Goal: Transaction & Acquisition: Purchase product/service

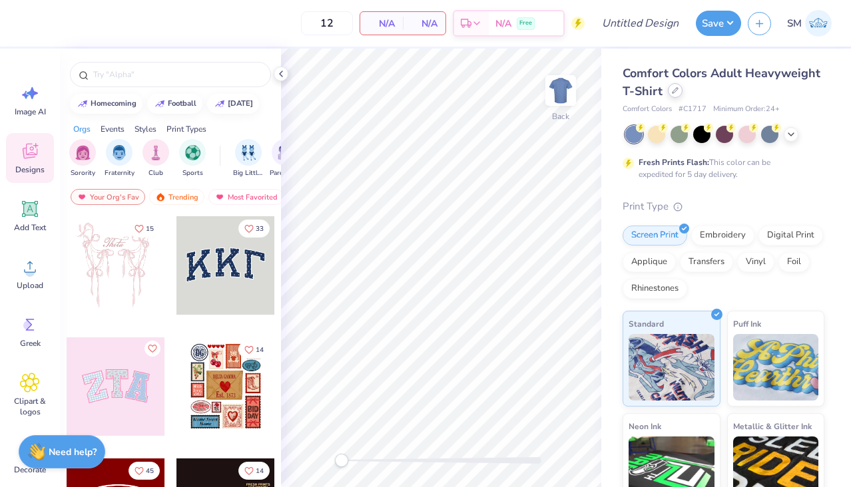
click at [674, 85] on div at bounding box center [675, 90] width 15 height 15
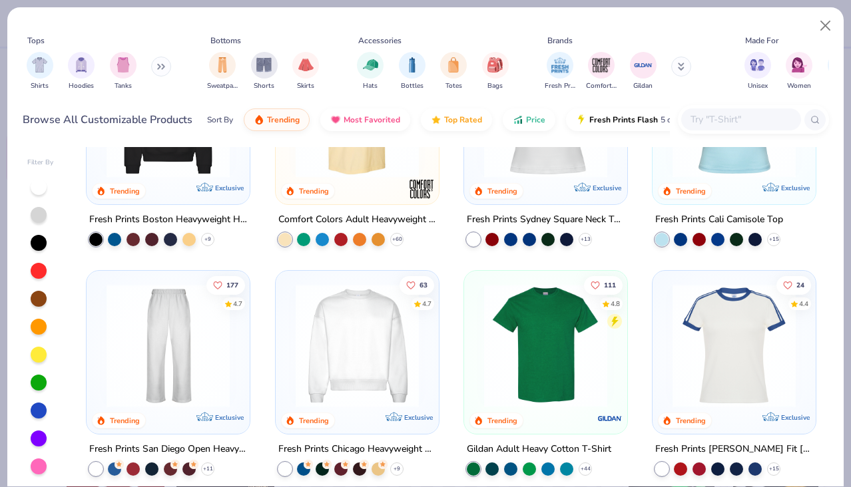
scroll to position [371, 0]
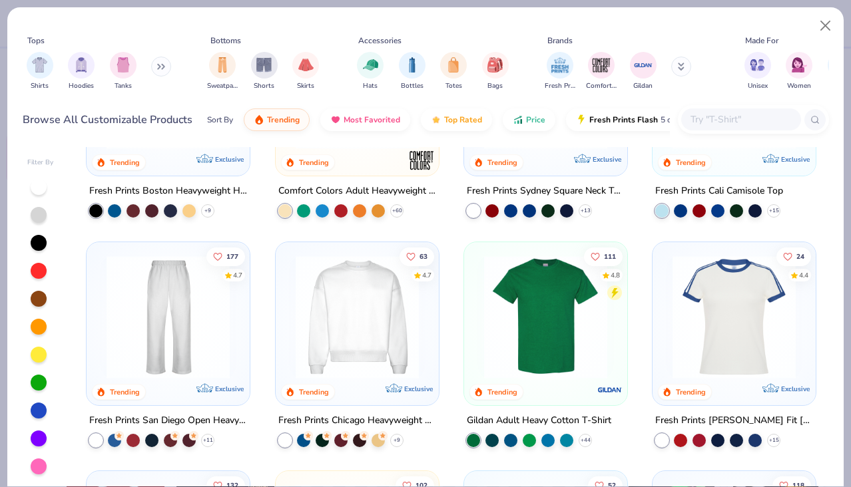
click at [575, 368] on img at bounding box center [545, 316] width 136 height 123
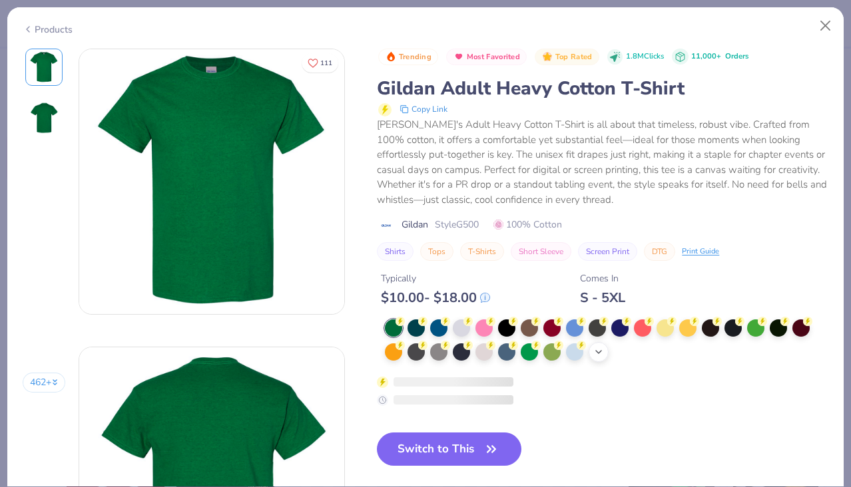
click at [594, 355] on icon at bounding box center [598, 352] width 11 height 11
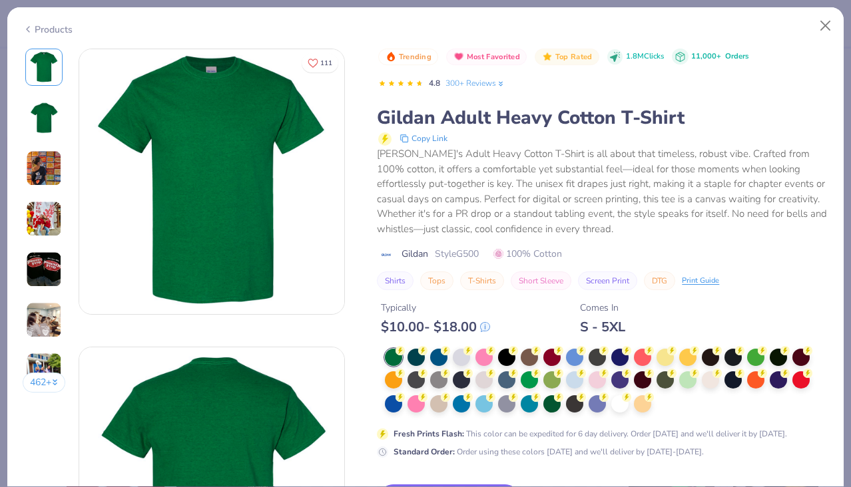
click at [662, 402] on div at bounding box center [606, 381] width 443 height 65
click at [611, 405] on div at bounding box center [619, 402] width 17 height 17
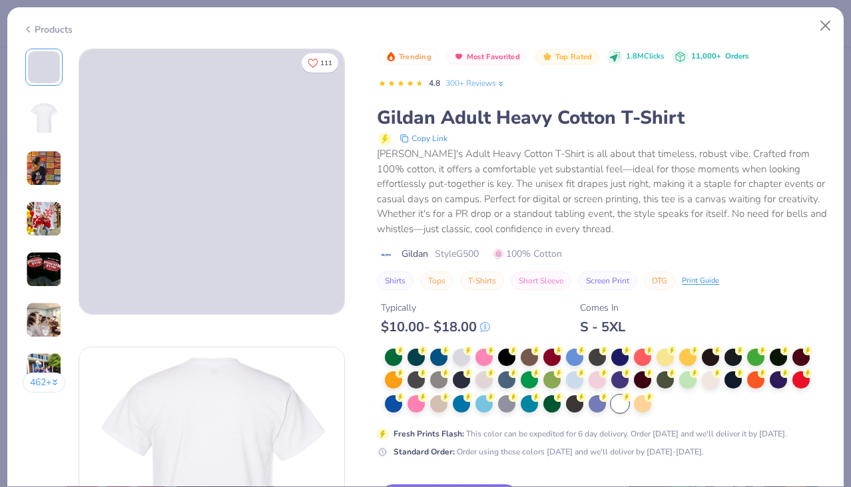
click at [46, 216] on img at bounding box center [44, 219] width 36 height 36
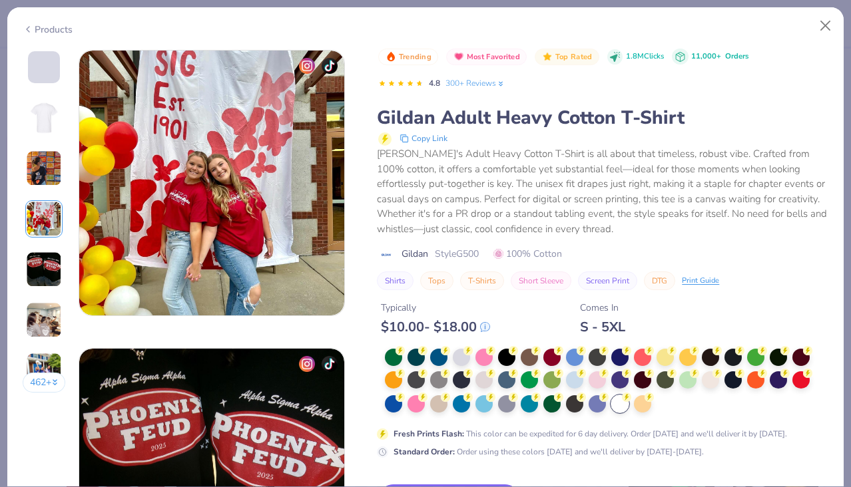
click at [45, 166] on img at bounding box center [44, 168] width 36 height 36
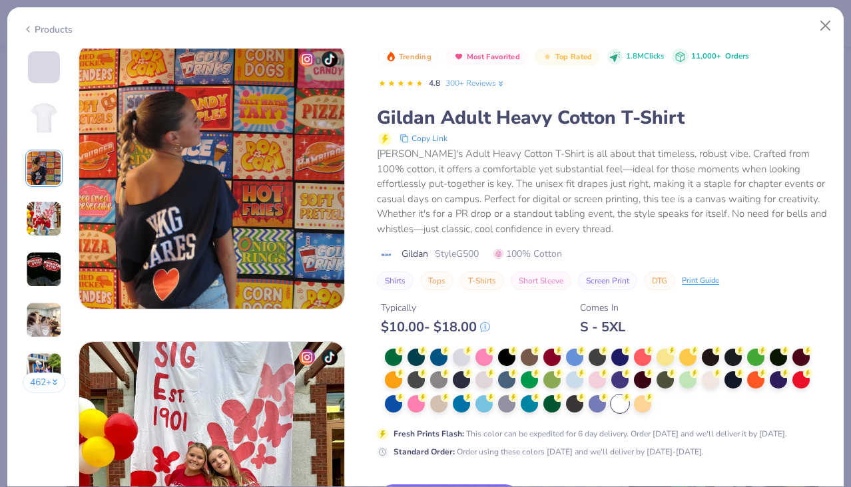
scroll to position [596, 0]
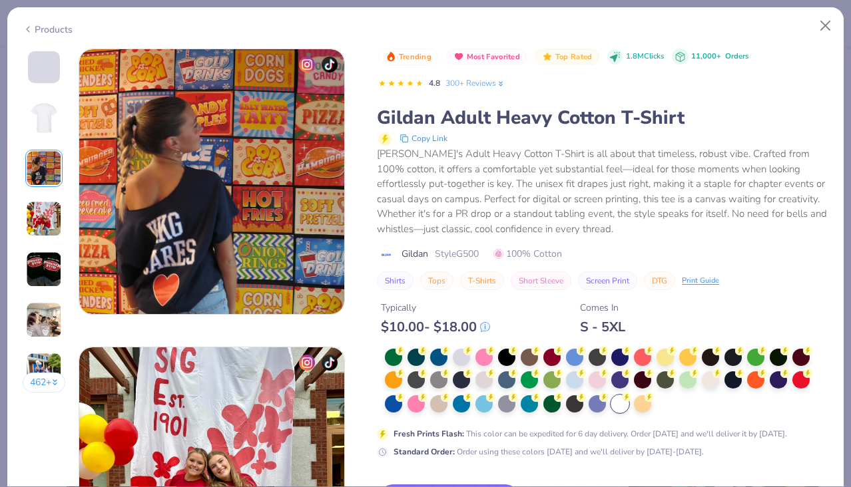
click at [45, 108] on img at bounding box center [44, 118] width 32 height 32
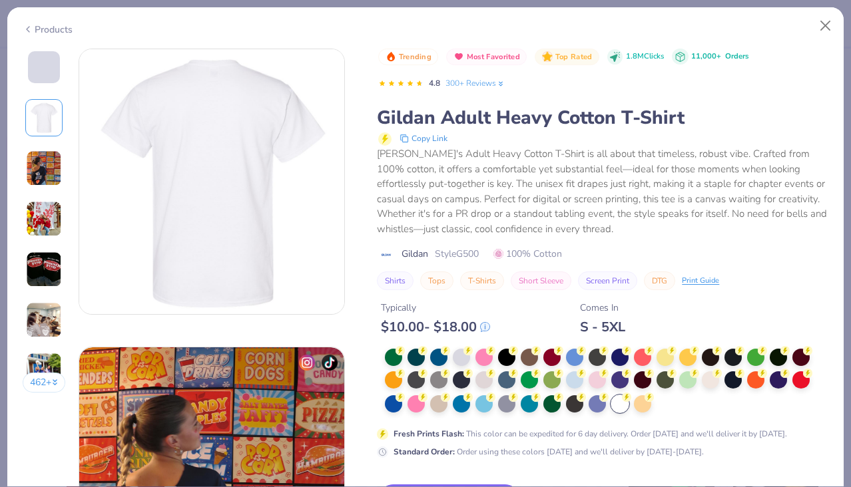
click at [40, 81] on span at bounding box center [44, 67] width 32 height 32
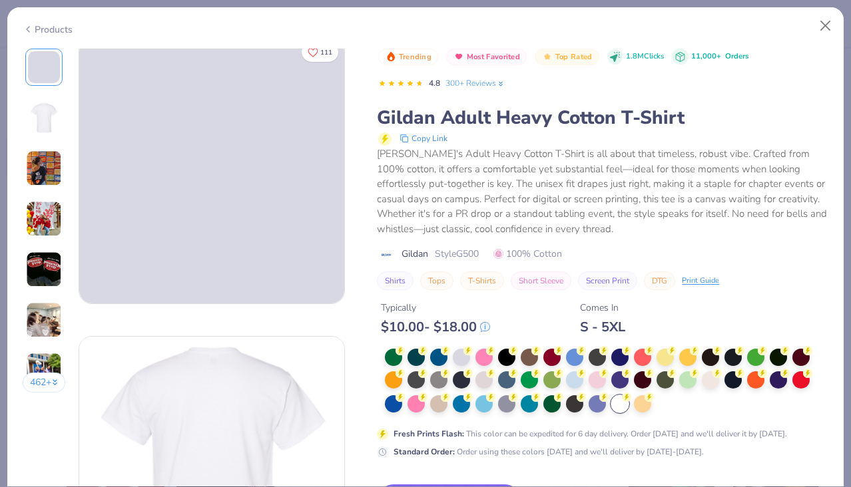
scroll to position [0, 0]
